Goal: Find contact information: Obtain details needed to contact an individual or organization

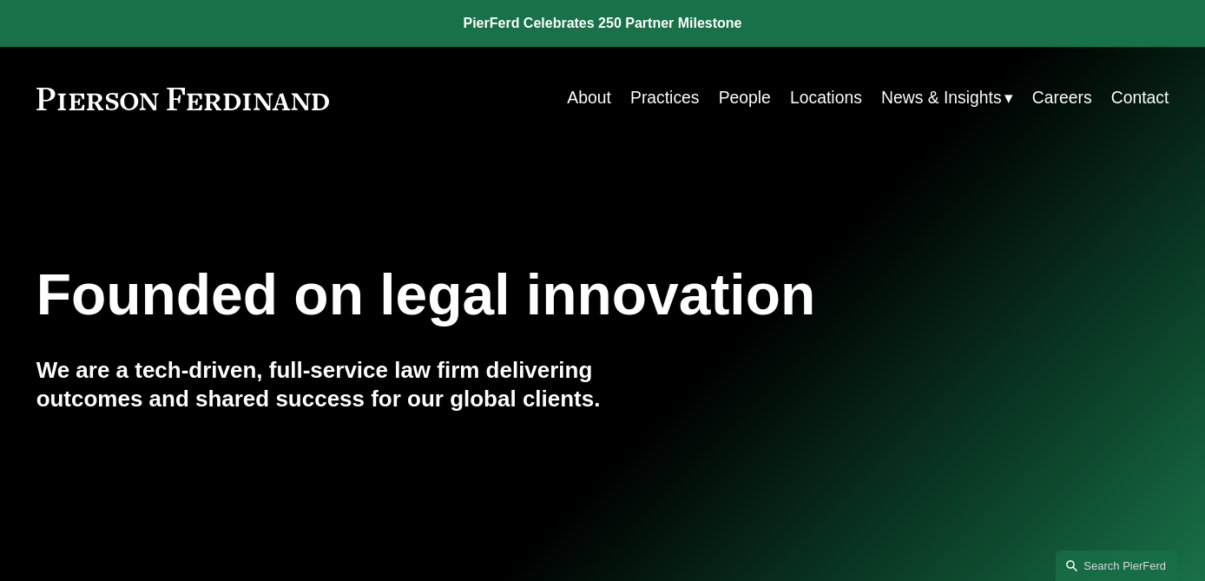
click at [414, 96] on div "About Practices People Locations News & Insights News Insights Blogs Careers Co…" at bounding box center [763, 99] width 809 height 34
click at [1111, 102] on link "Contact" at bounding box center [1140, 99] width 58 height 34
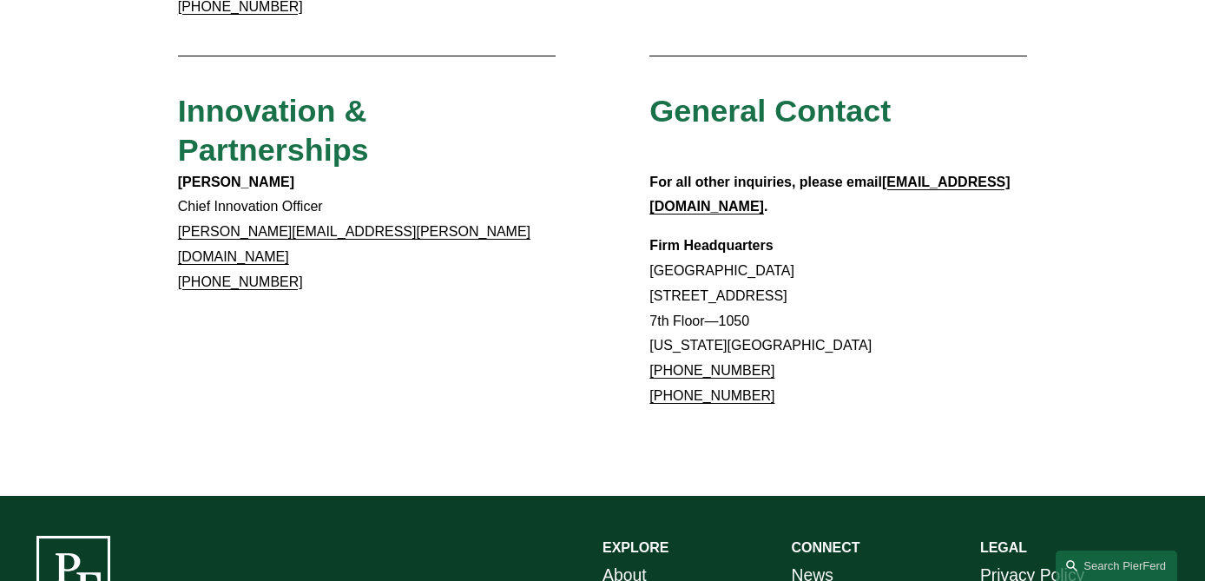
scroll to position [1487, 0]
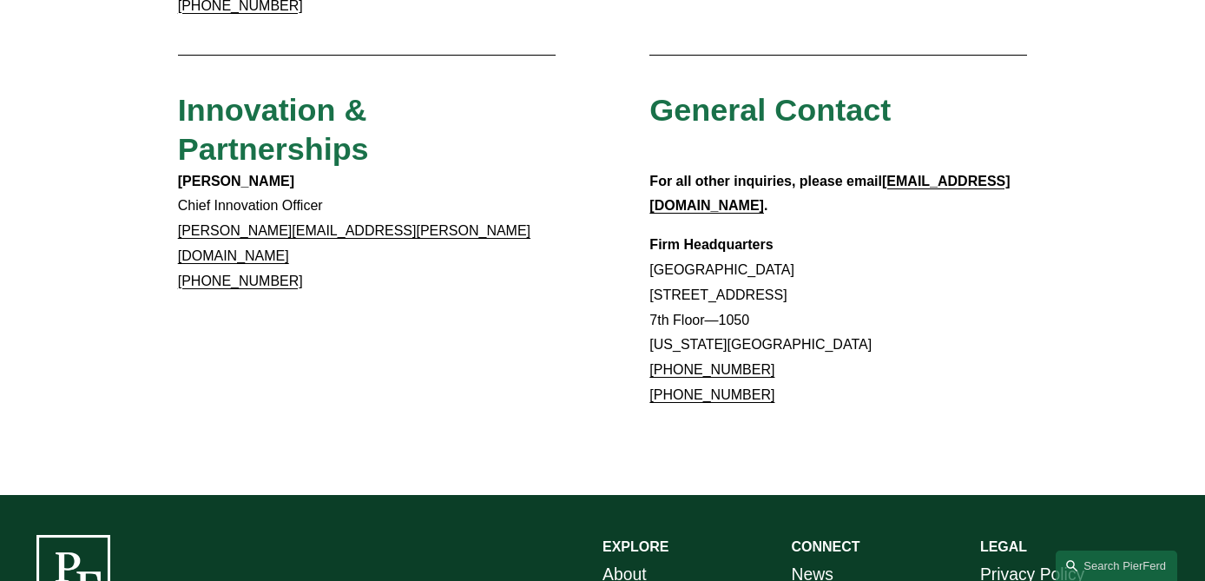
click at [863, 233] on p "Firm Headquarters Rockefeller Center 1270 Avenue of the Americas 7th Floor—1050…" at bounding box center [838, 320] width 378 height 175
drag, startPoint x: 795, startPoint y: 215, endPoint x: 641, endPoint y: 191, distance: 156.4
copy p "1270 Avenue of the Americas 7th Floor—1050"
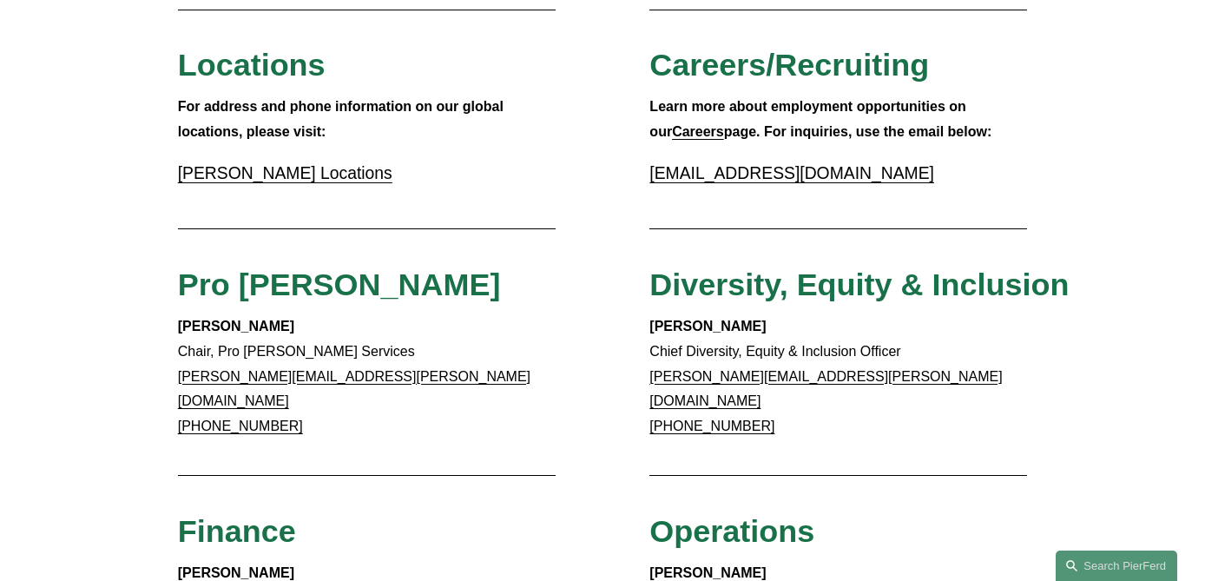
scroll to position [435, 0]
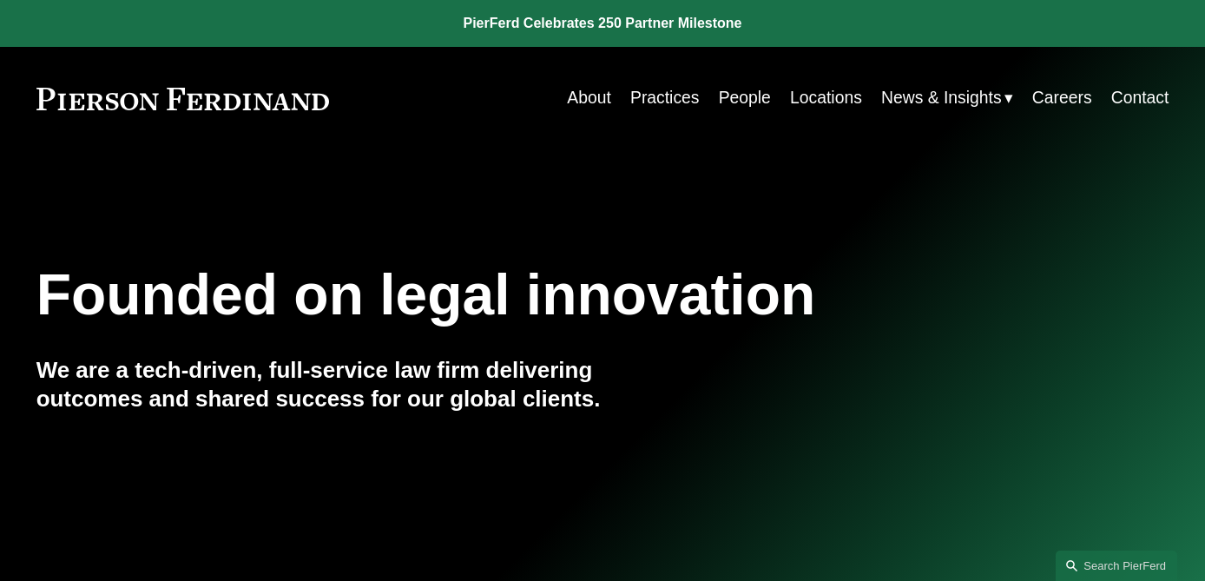
click at [732, 104] on link "People" at bounding box center [745, 99] width 52 height 34
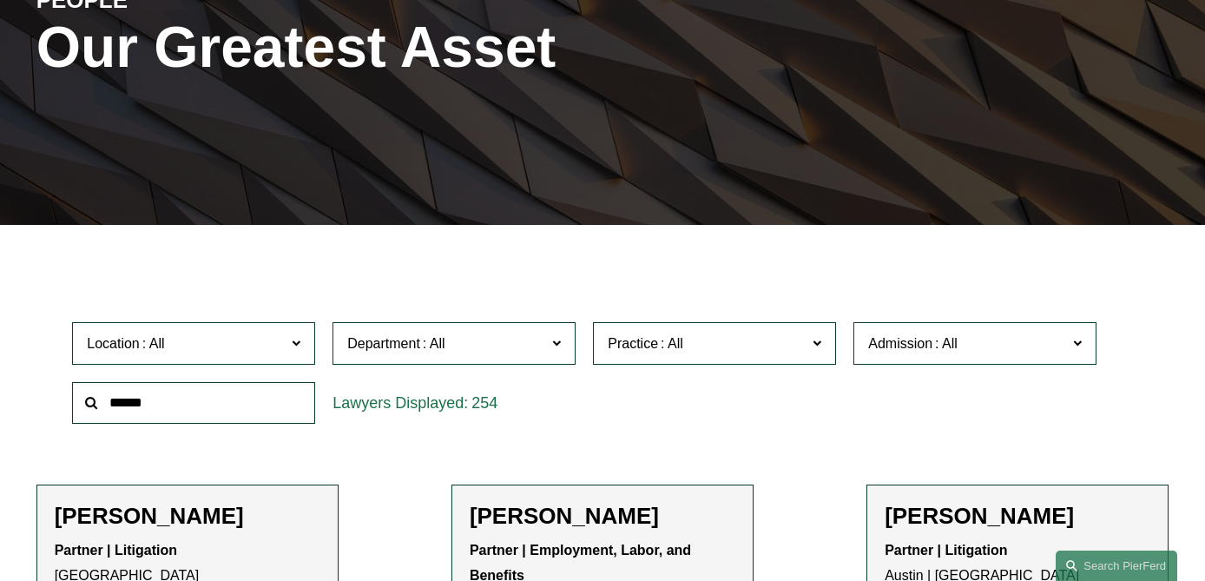
scroll to position [251, 0]
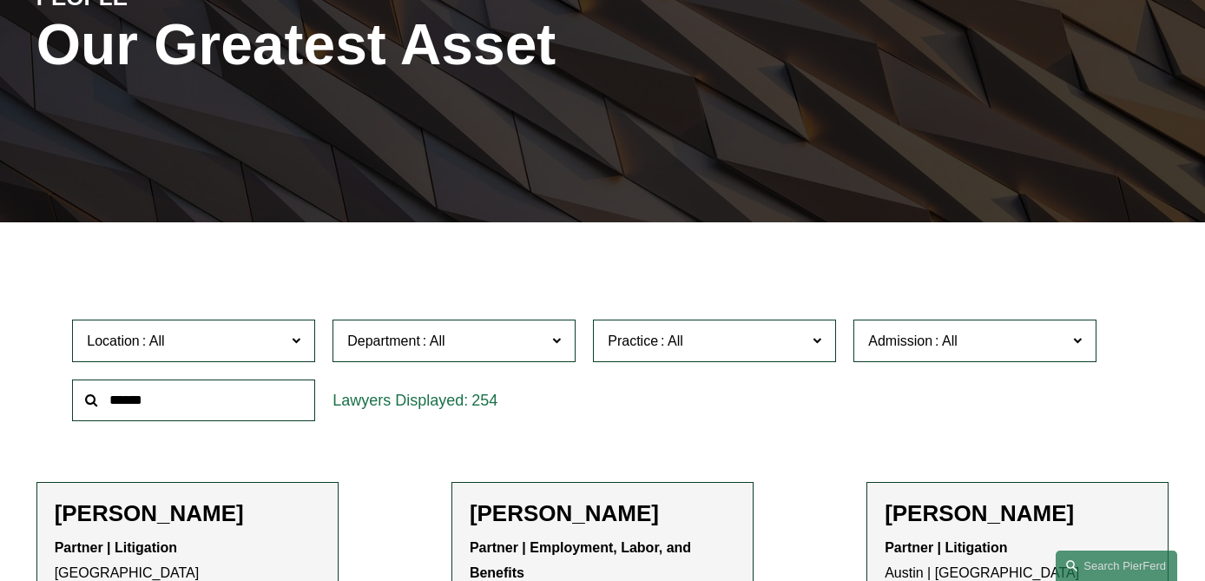
click at [148, 404] on input "text" at bounding box center [193, 400] width 243 height 43
type input "******"
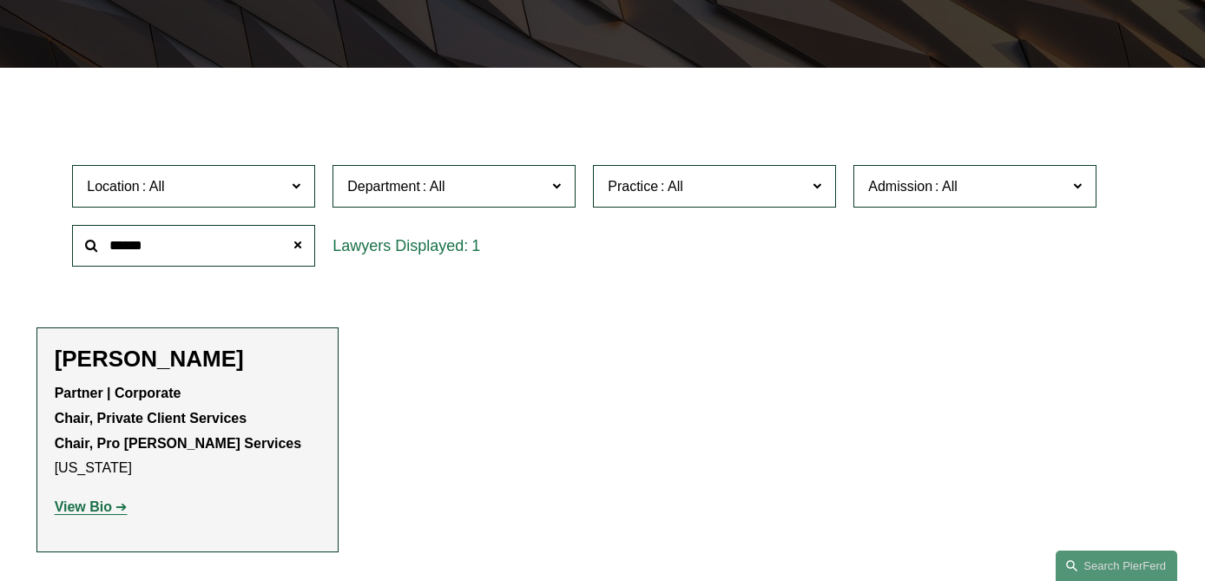
scroll to position [408, 0]
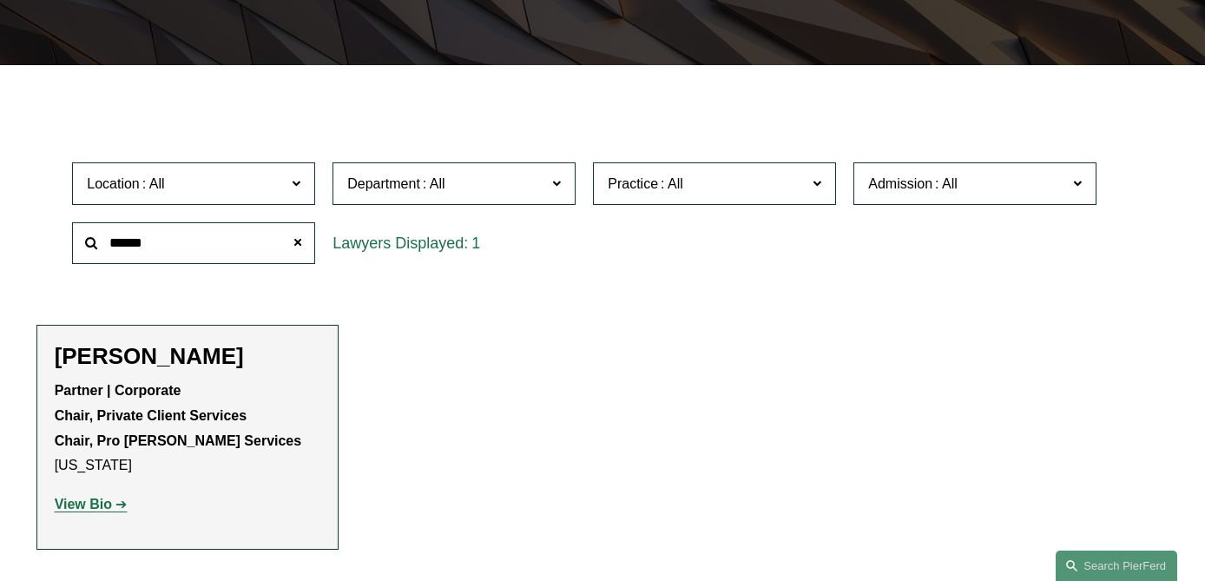
click at [197, 352] on h2 "[PERSON_NAME]" at bounding box center [188, 357] width 266 height 28
click at [76, 504] on strong "View Bio" at bounding box center [83, 504] width 57 height 15
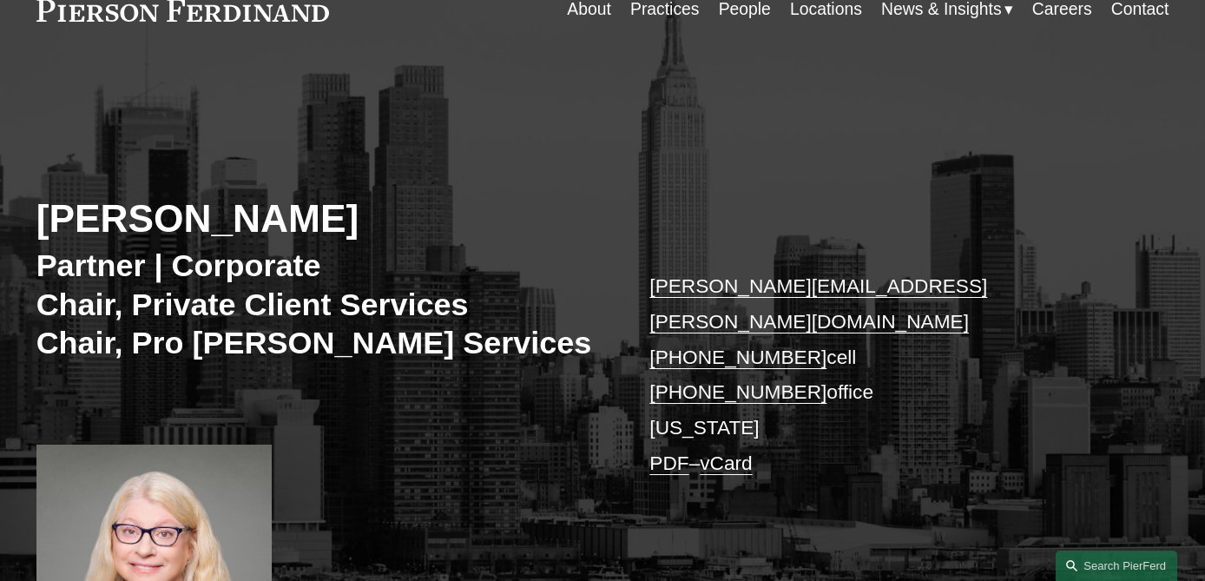
scroll to position [112, 0]
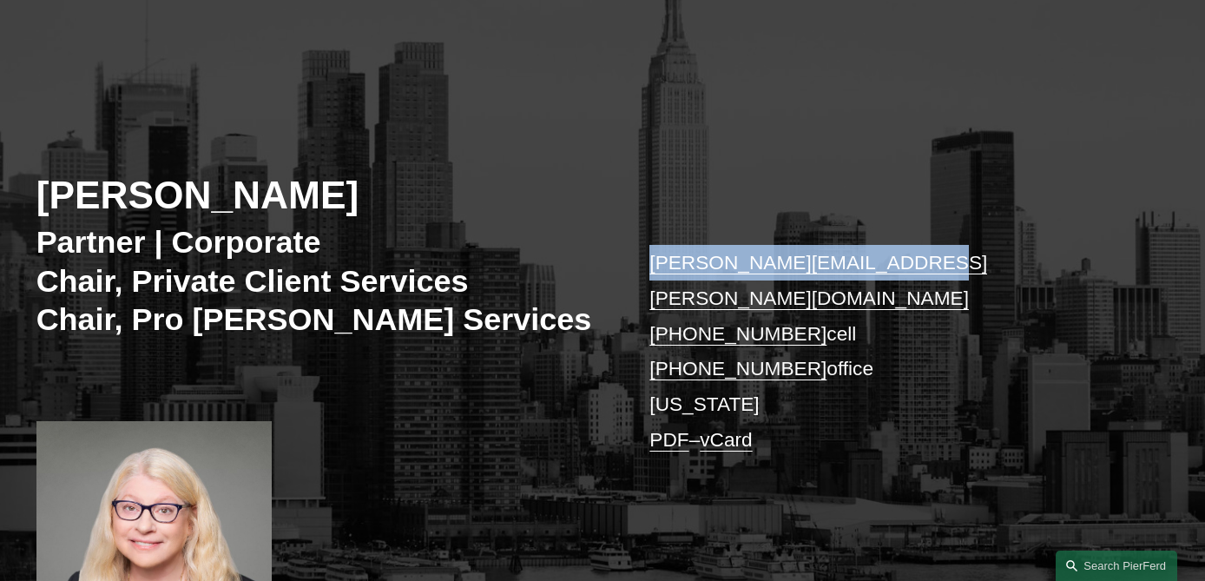
drag, startPoint x: 911, startPoint y: 259, endPoint x: 648, endPoint y: 264, distance: 263.9
click at [648, 264] on div "[PERSON_NAME] Partner | Corporate Chair, Private Client Services Chair, Pro [PE…" at bounding box center [602, 363] width 1205 height 577
copy link "[PERSON_NAME][EMAIL_ADDRESS][PERSON_NAME][DOMAIN_NAME]"
